Goal: Task Accomplishment & Management: Use online tool/utility

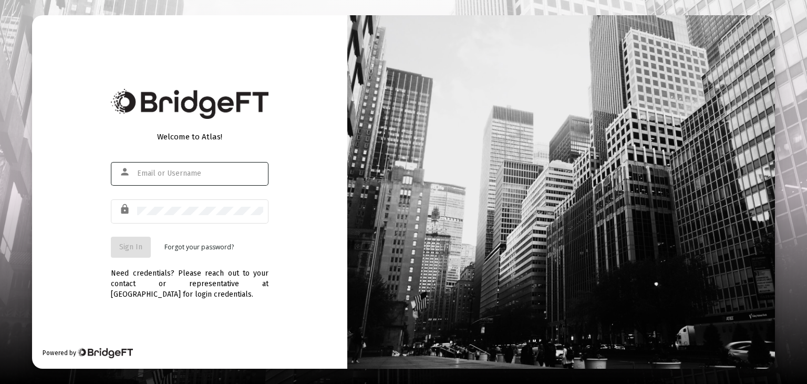
type input "dean.lyman@yourfinancialpartnership.com"
click at [129, 243] on span "Sign In" at bounding box center [130, 246] width 23 height 9
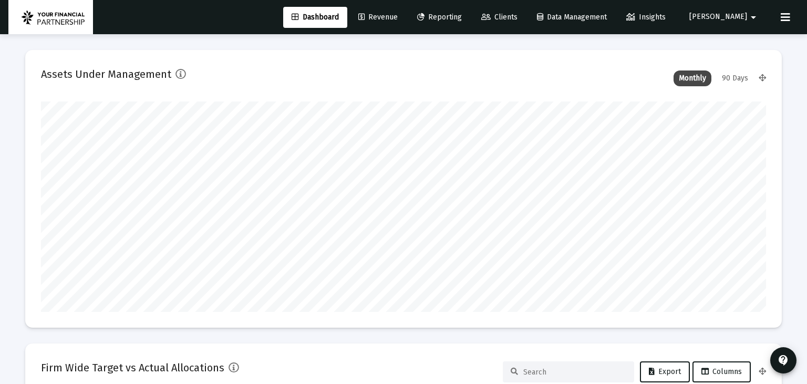
type input "2025-10-01"
click at [406, 22] on link "Revenue" at bounding box center [378, 17] width 56 height 21
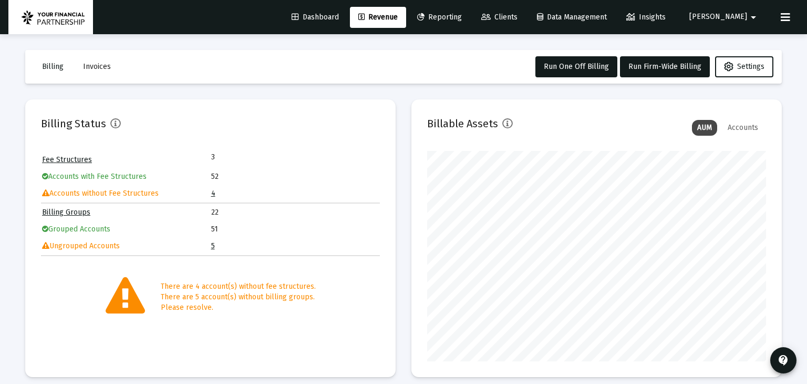
scroll to position [210, 339]
click at [656, 66] on span "Run Firm-Wide Billing" at bounding box center [664, 66] width 73 height 9
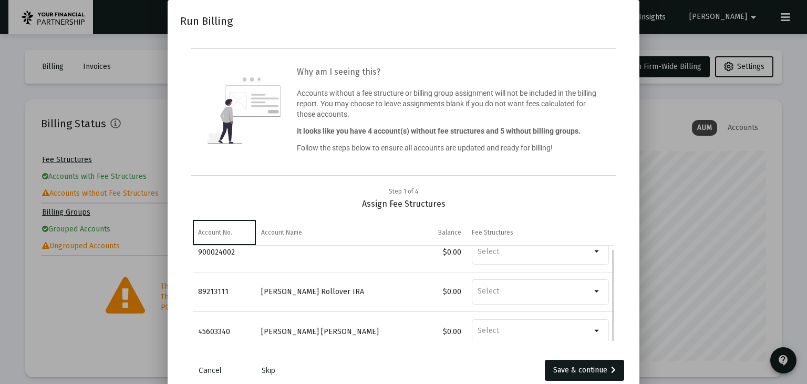
scroll to position [25, 0]
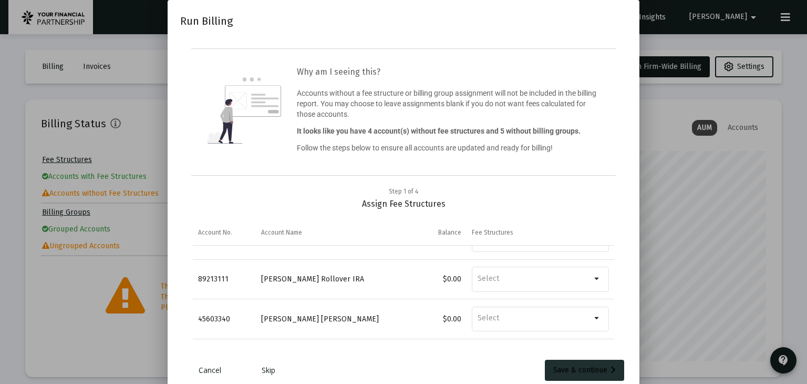
click at [584, 368] on div "Save & continue" at bounding box center [584, 369] width 63 height 21
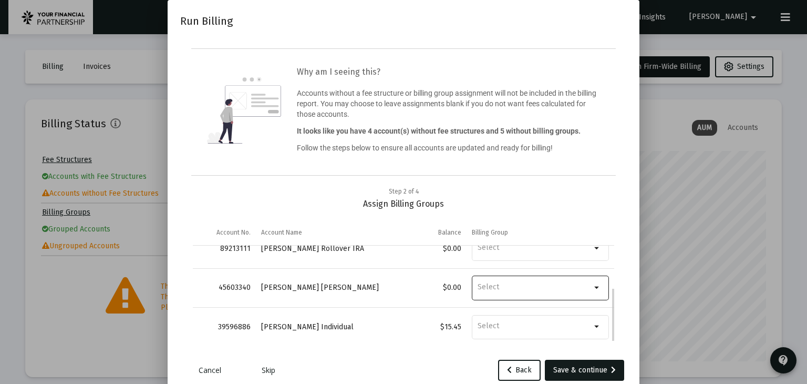
scroll to position [62, 0]
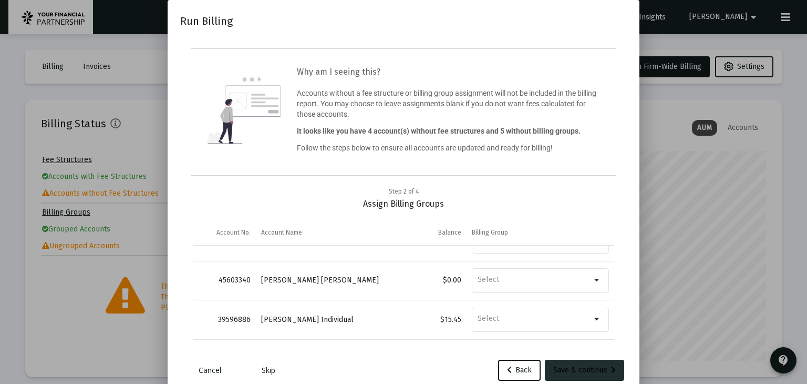
click at [585, 371] on div "Save & continue" at bounding box center [584, 369] width 63 height 21
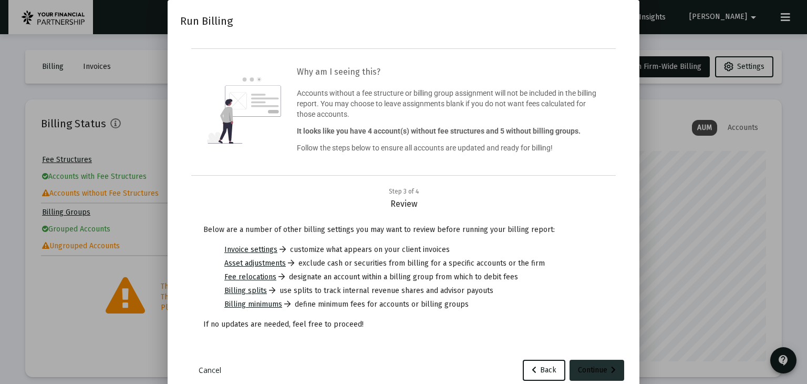
click at [610, 375] on div "Continue" at bounding box center [597, 369] width 38 height 21
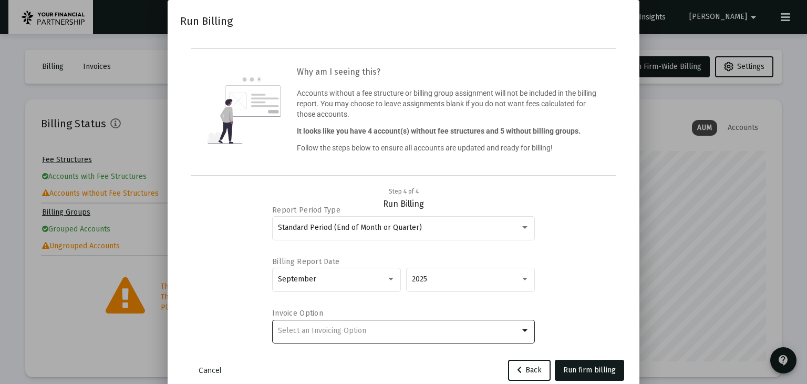
click at [373, 333] on div "Select an Invoicing Option" at bounding box center [399, 330] width 242 height 8
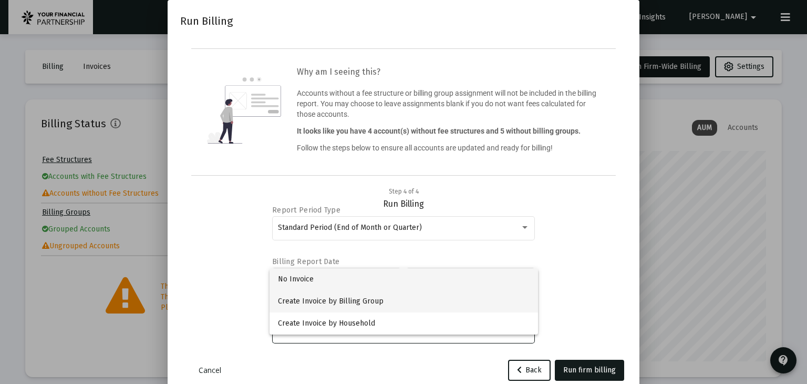
click at [378, 308] on span "Create Invoice by Billing Group" at bounding box center [404, 301] width 252 height 22
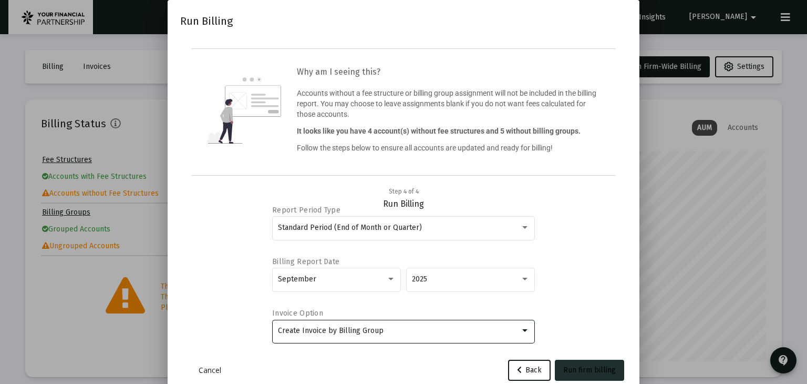
click at [589, 368] on span "Run firm billing" at bounding box center [589, 369] width 53 height 9
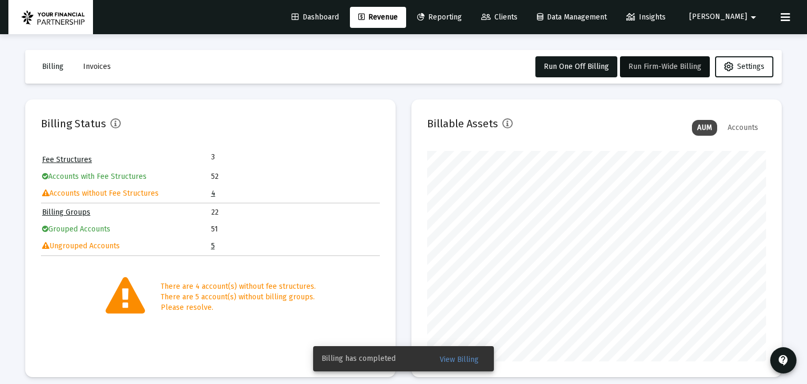
click at [453, 362] on span "View Billing" at bounding box center [459, 359] width 39 height 9
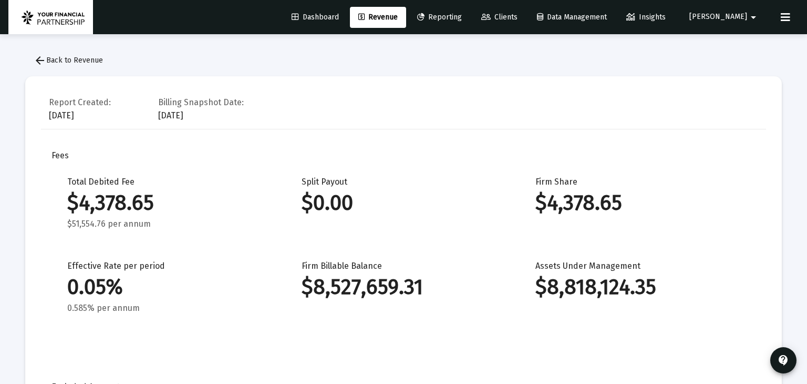
click at [73, 56] on span "arrow_back Back to Revenue" at bounding box center [68, 60] width 69 height 9
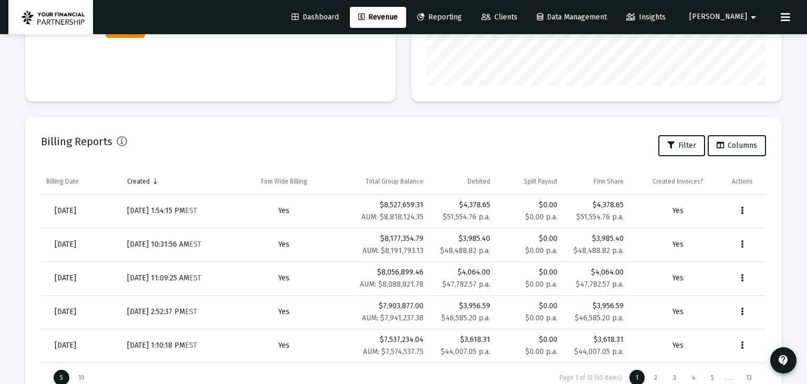
click at [743, 212] on icon "Data grid" at bounding box center [742, 210] width 3 height 13
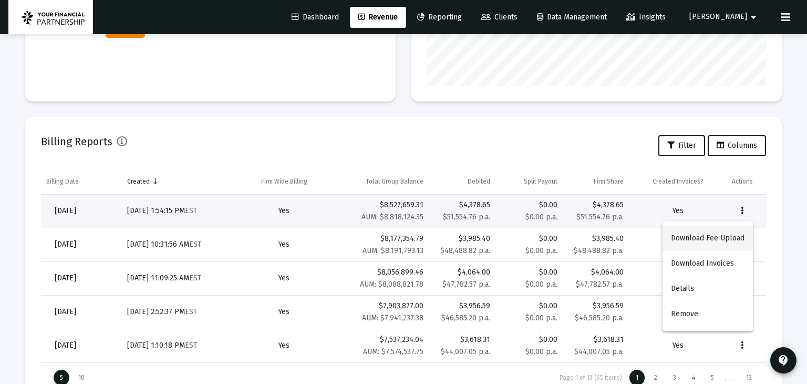
click at [733, 240] on button "Download Fee Upload" at bounding box center [708, 237] width 90 height 25
click at [742, 209] on icon "Data grid" at bounding box center [742, 210] width 3 height 13
click at [722, 267] on button "Download Invoices" at bounding box center [708, 263] width 90 height 25
